Goal: Transaction & Acquisition: Purchase product/service

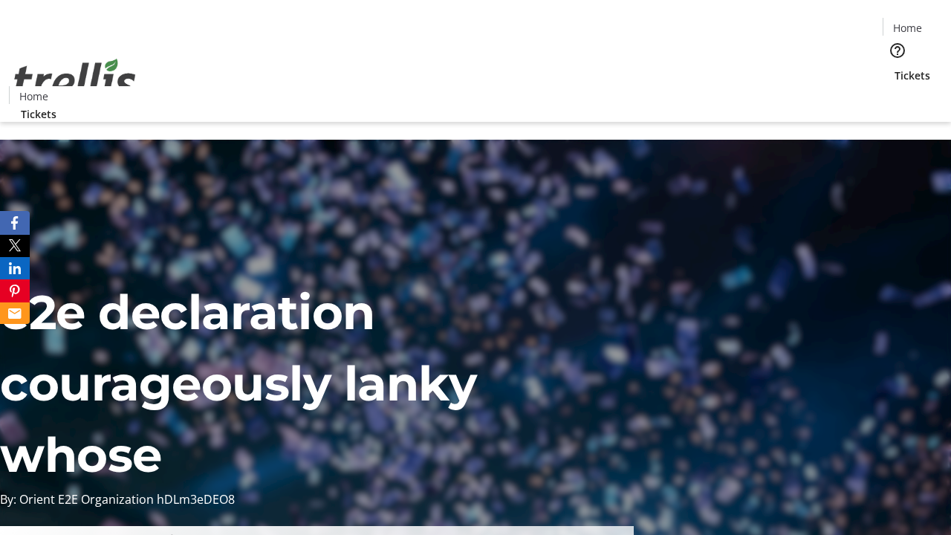
click at [894, 68] on span "Tickets" at bounding box center [912, 76] width 36 height 16
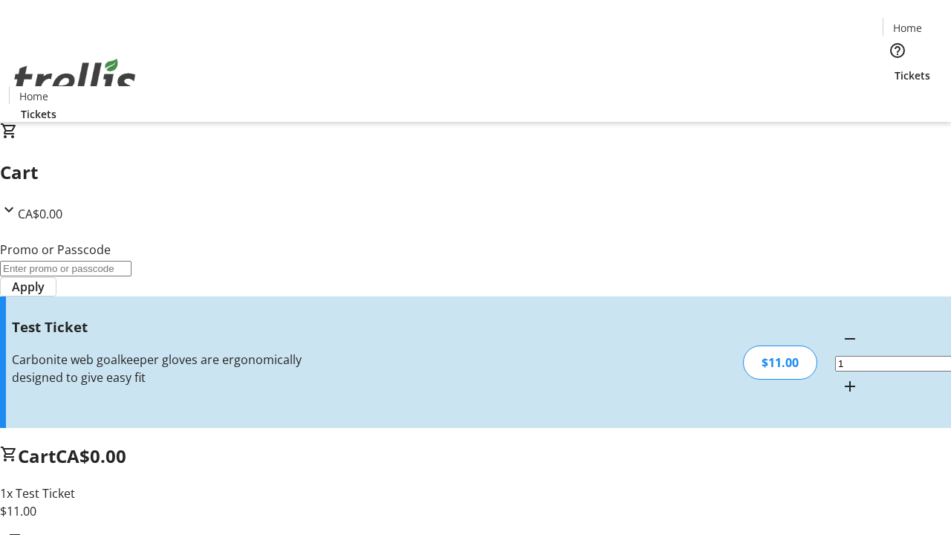
type input "UNLOCK"
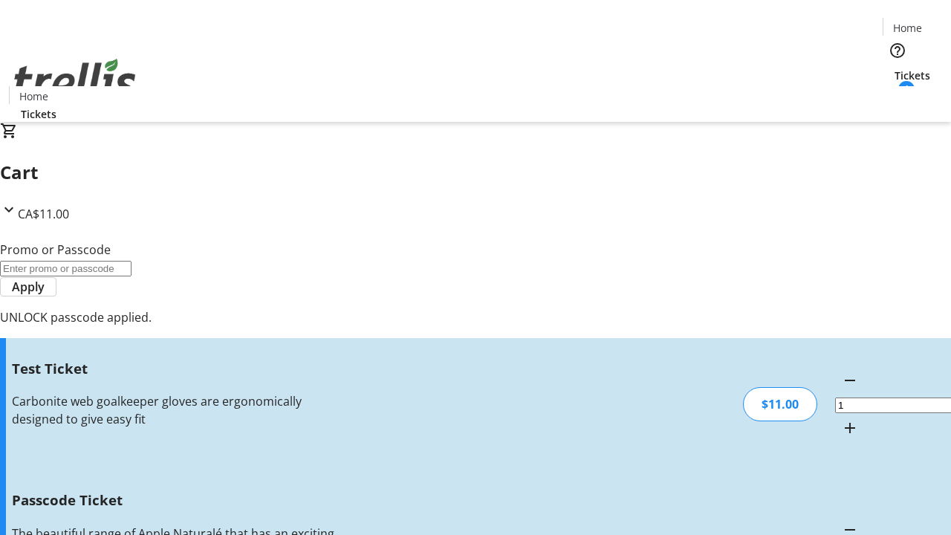
type input "5"
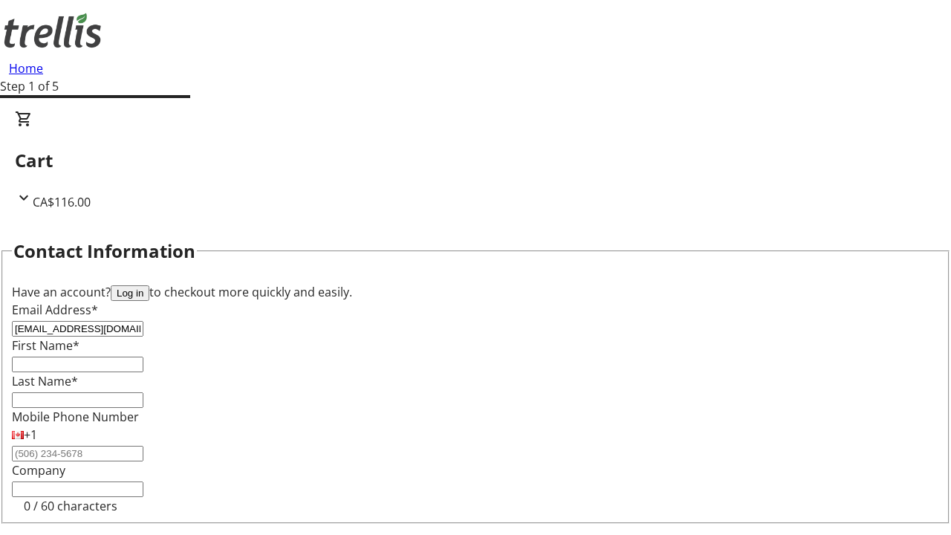
type input "[EMAIL_ADDRESS][DOMAIN_NAME]"
type input "Kadin"
type input "Rice"
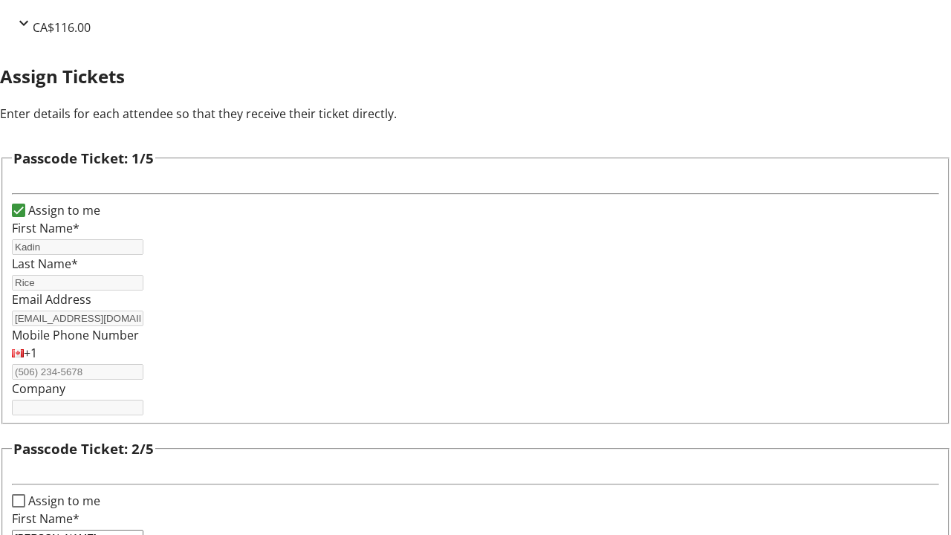
type input "[PERSON_NAME]"
type input "West"
type input "[PERSON_NAME]"
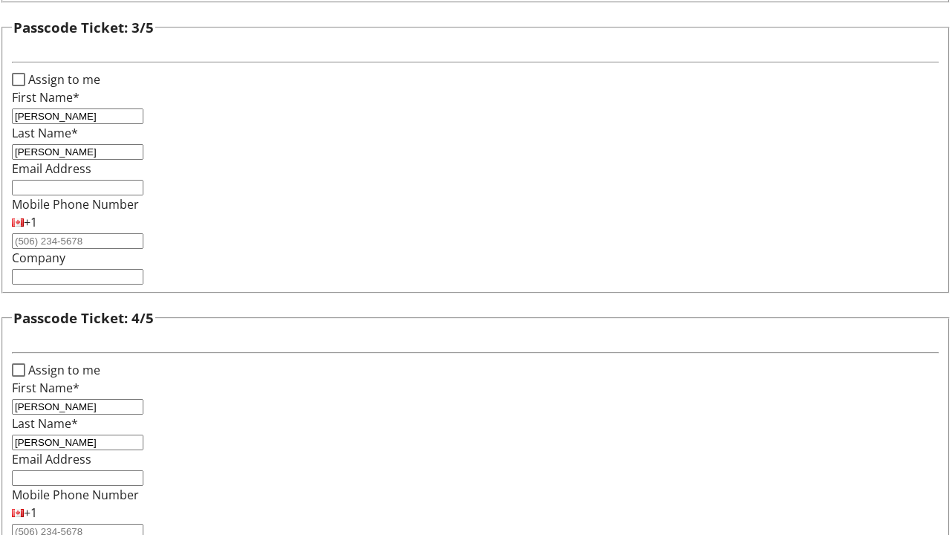
type input "[PERSON_NAME]"
checkbox input "true"
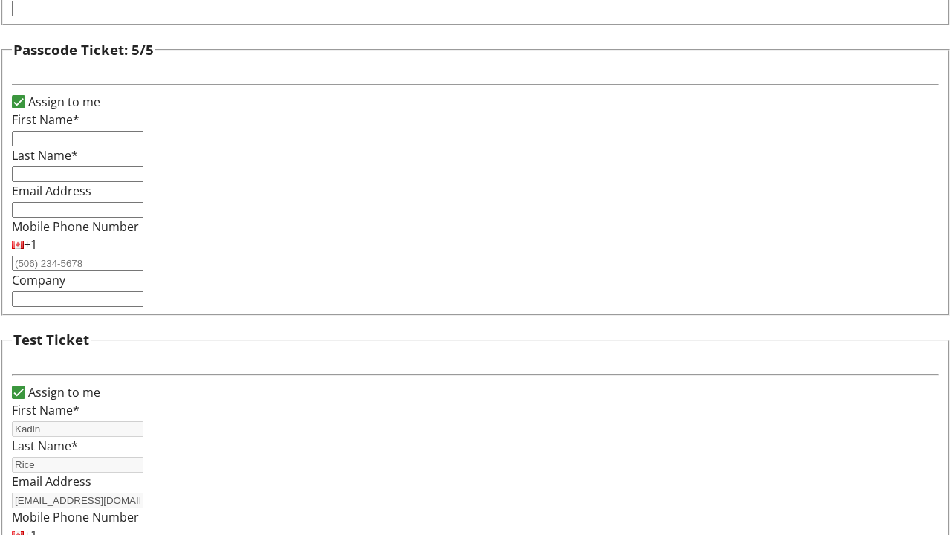
type input "Kadin"
type input "Rice"
type input "[EMAIL_ADDRESS][DOMAIN_NAME]"
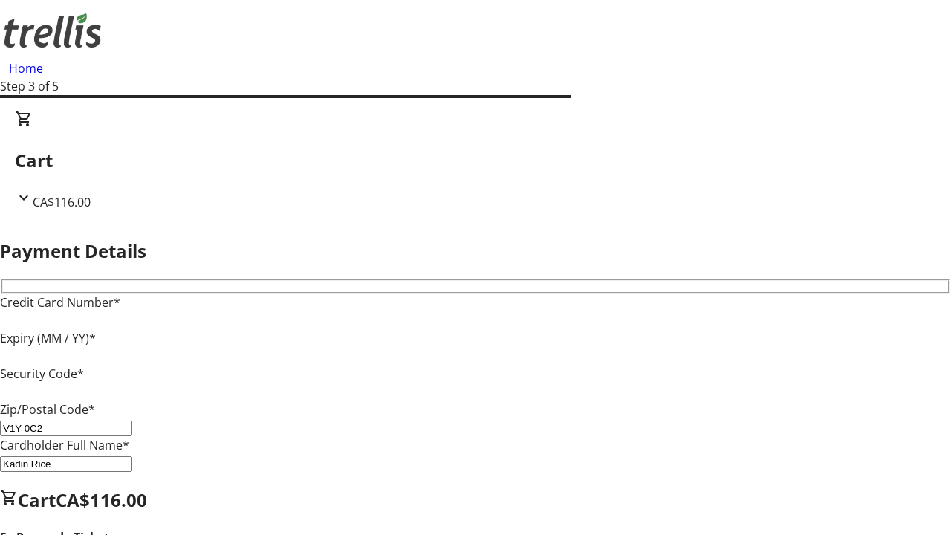
type input "V1Y 0C2"
